Goal: Register for event/course

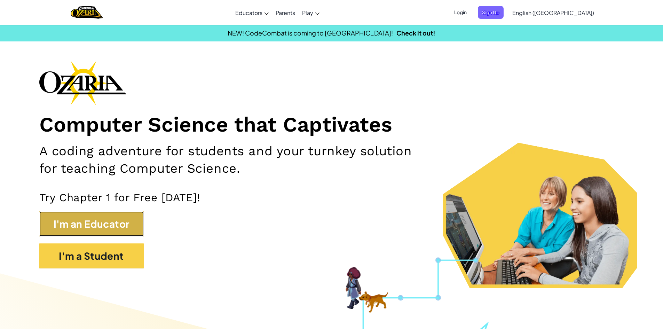
click at [122, 226] on button "I'm an Educator" at bounding box center [91, 223] width 104 height 25
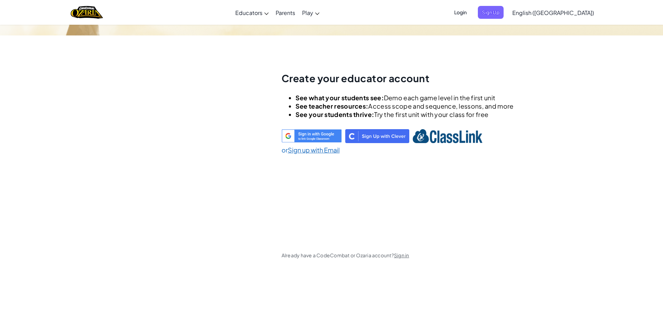
scroll to position [24, 0]
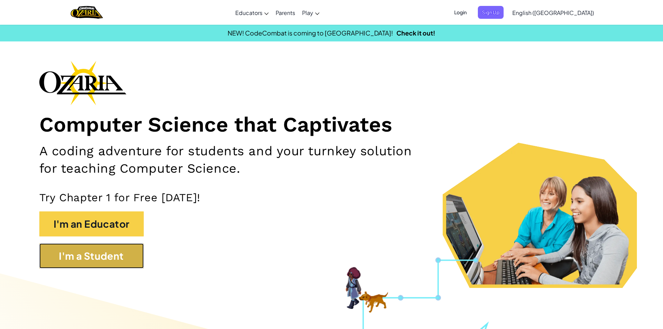
click at [81, 260] on button "I'm a Student" at bounding box center [91, 255] width 104 height 25
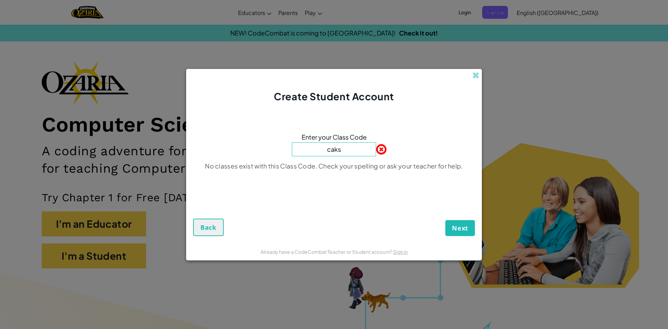
type input "caks"
click at [474, 80] on div "Create Student Account" at bounding box center [334, 86] width 296 height 34
click at [476, 78] on span at bounding box center [475, 75] width 7 height 7
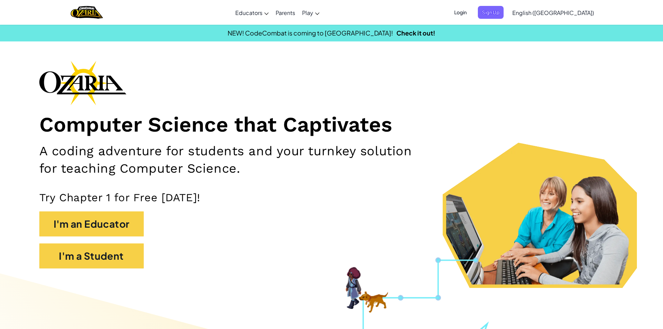
click at [586, 13] on link "English ([GEOGRAPHIC_DATA])" at bounding box center [553, 12] width 89 height 19
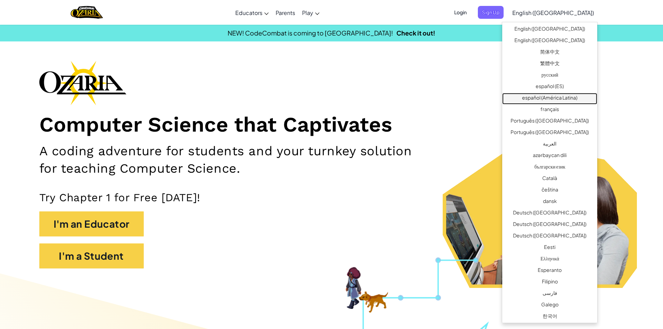
click at [547, 97] on link "español (América Latina)" at bounding box center [549, 98] width 95 height 11
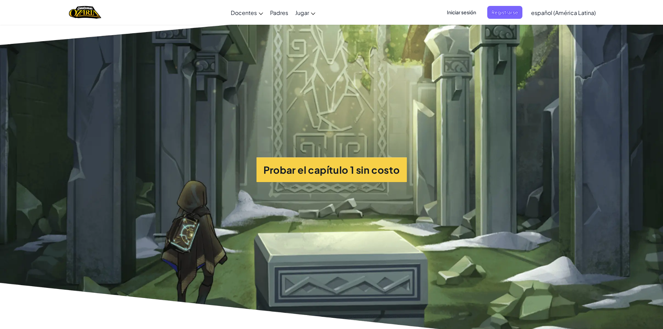
scroll to position [1810, 0]
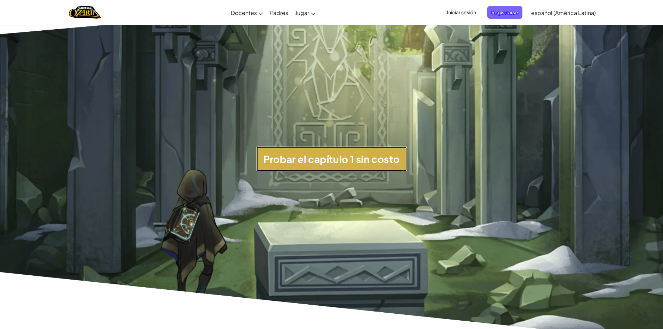
click at [328, 160] on button "Probar el capítulo 1 sin costo" at bounding box center [331, 158] width 150 height 25
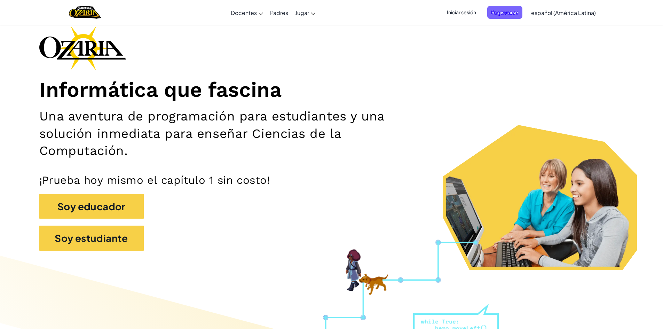
scroll to position [0, 0]
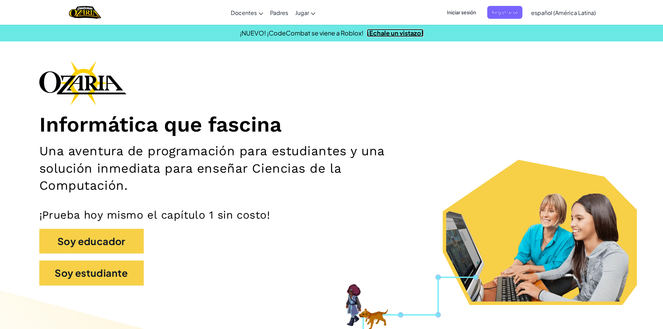
click at [382, 32] on link "¡Échale un vistazo!" at bounding box center [395, 33] width 57 height 8
